Goal: Information Seeking & Learning: Learn about a topic

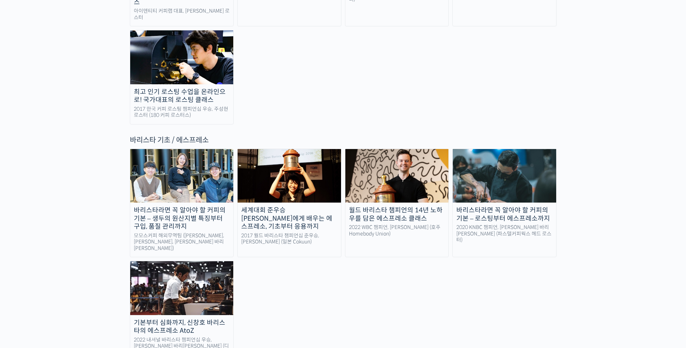
scroll to position [905, 0]
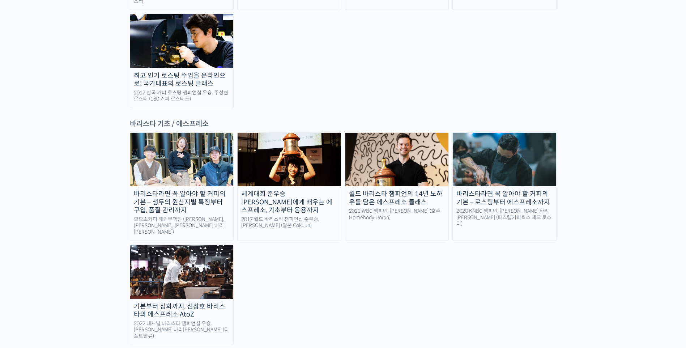
click at [172, 190] on div "바리스타라면 꼭 알아야 할 커피의 기본 – 생두의 원산지별 특징부터 구입, 품질 관리까지" at bounding box center [181, 202] width 103 height 25
